Goal: Book appointment/travel/reservation

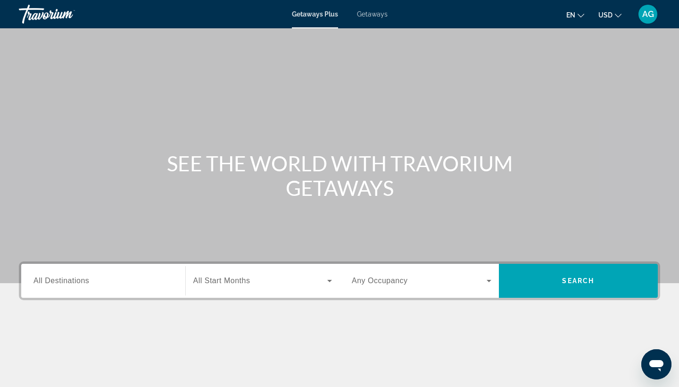
click at [70, 281] on span "All Destinations" at bounding box center [61, 280] width 56 height 8
click at [70, 281] on input "Destination All Destinations" at bounding box center [103, 280] width 140 height 11
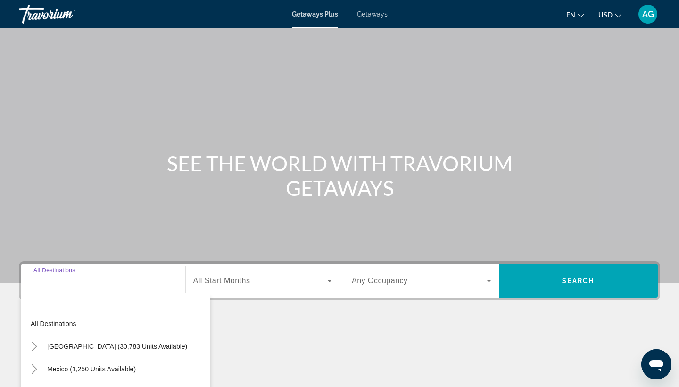
scroll to position [123, 0]
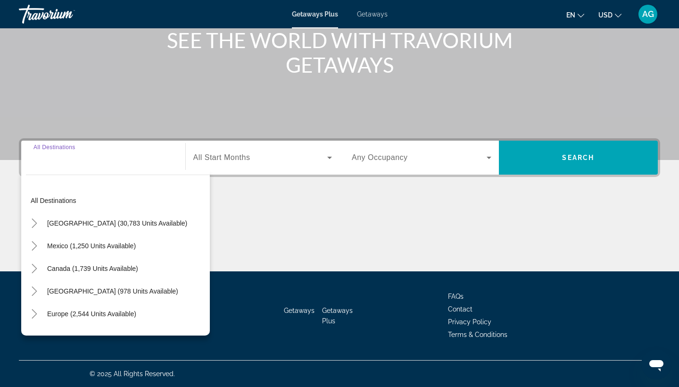
click at [69, 156] on input "Destination All Destinations" at bounding box center [103, 157] width 140 height 11
click at [47, 163] on input "Destination All Destinations" at bounding box center [103, 157] width 140 height 11
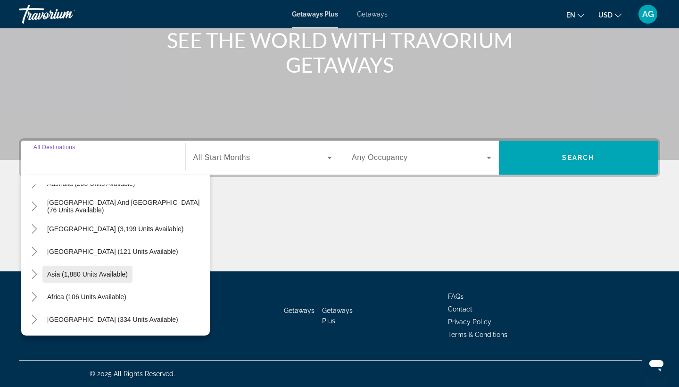
scroll to position [153, 0]
click at [36, 296] on icon "Toggle Africa (106 units available)" at bounding box center [34, 296] width 9 height 9
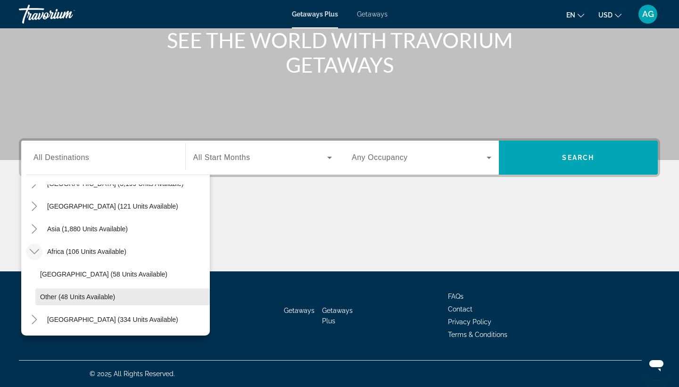
scroll to position [123, 0]
click at [73, 296] on span "Other (48 units available)" at bounding box center [77, 297] width 75 height 8
type input "**********"
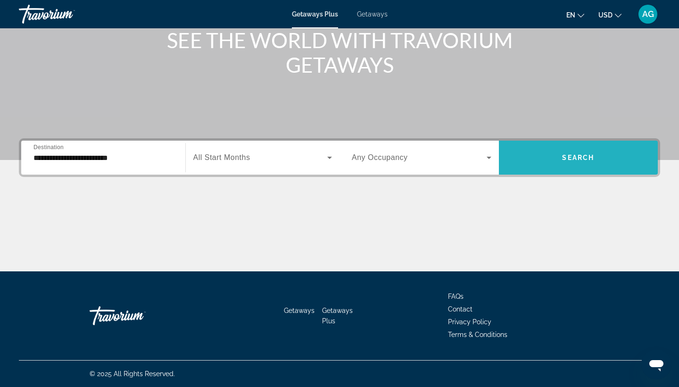
click at [567, 157] on span "Search" at bounding box center [578, 158] width 32 height 8
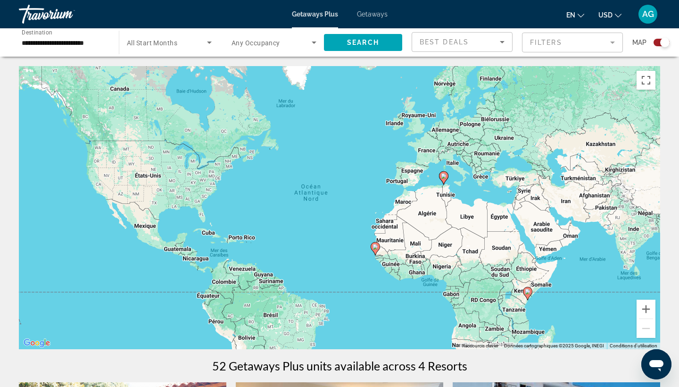
click at [96, 36] on div "**********" at bounding box center [64, 42] width 85 height 27
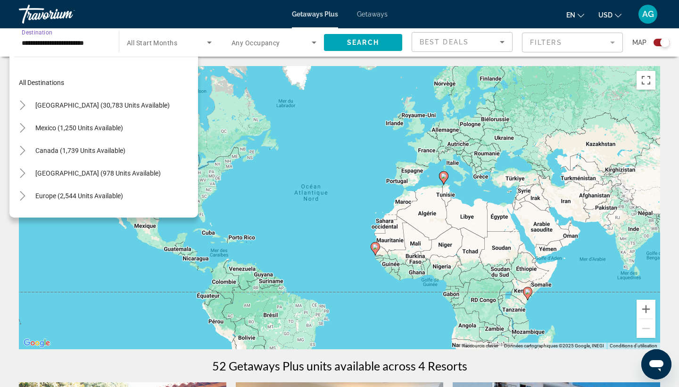
scroll to position [198, 0]
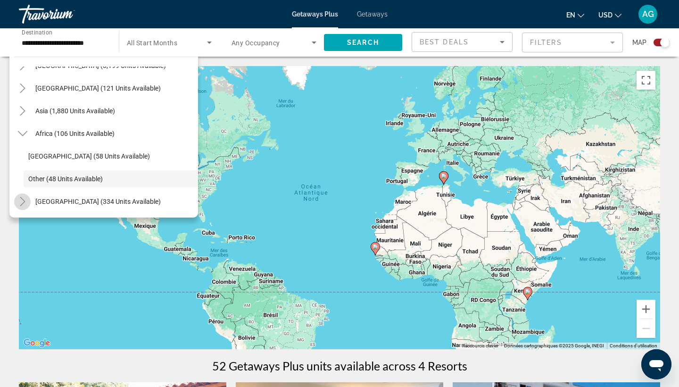
click at [25, 195] on mat-icon "Toggle Middle East (334 units available)" at bounding box center [22, 201] width 16 height 16
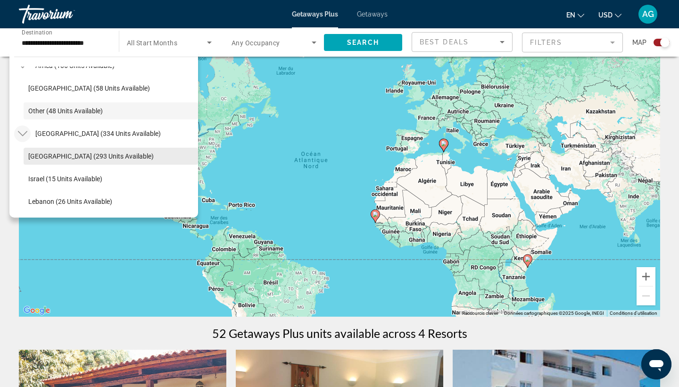
scroll to position [74, 0]
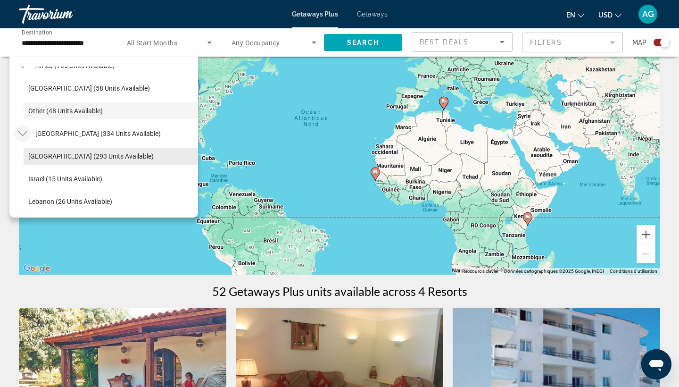
click at [87, 156] on span "[GEOGRAPHIC_DATA] (293 units available)" at bounding box center [90, 156] width 125 height 8
type input "**********"
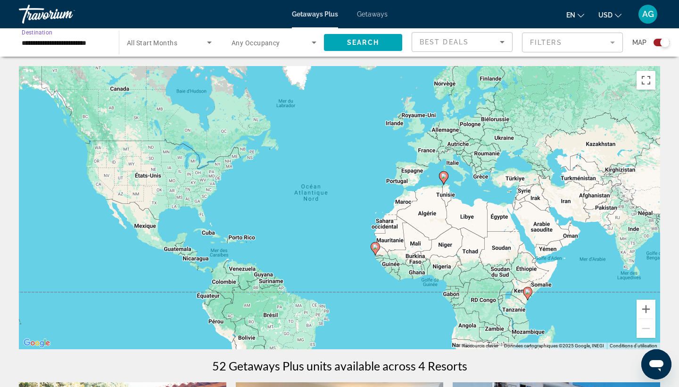
scroll to position [0, 0]
